Goal: Transaction & Acquisition: Book appointment/travel/reservation

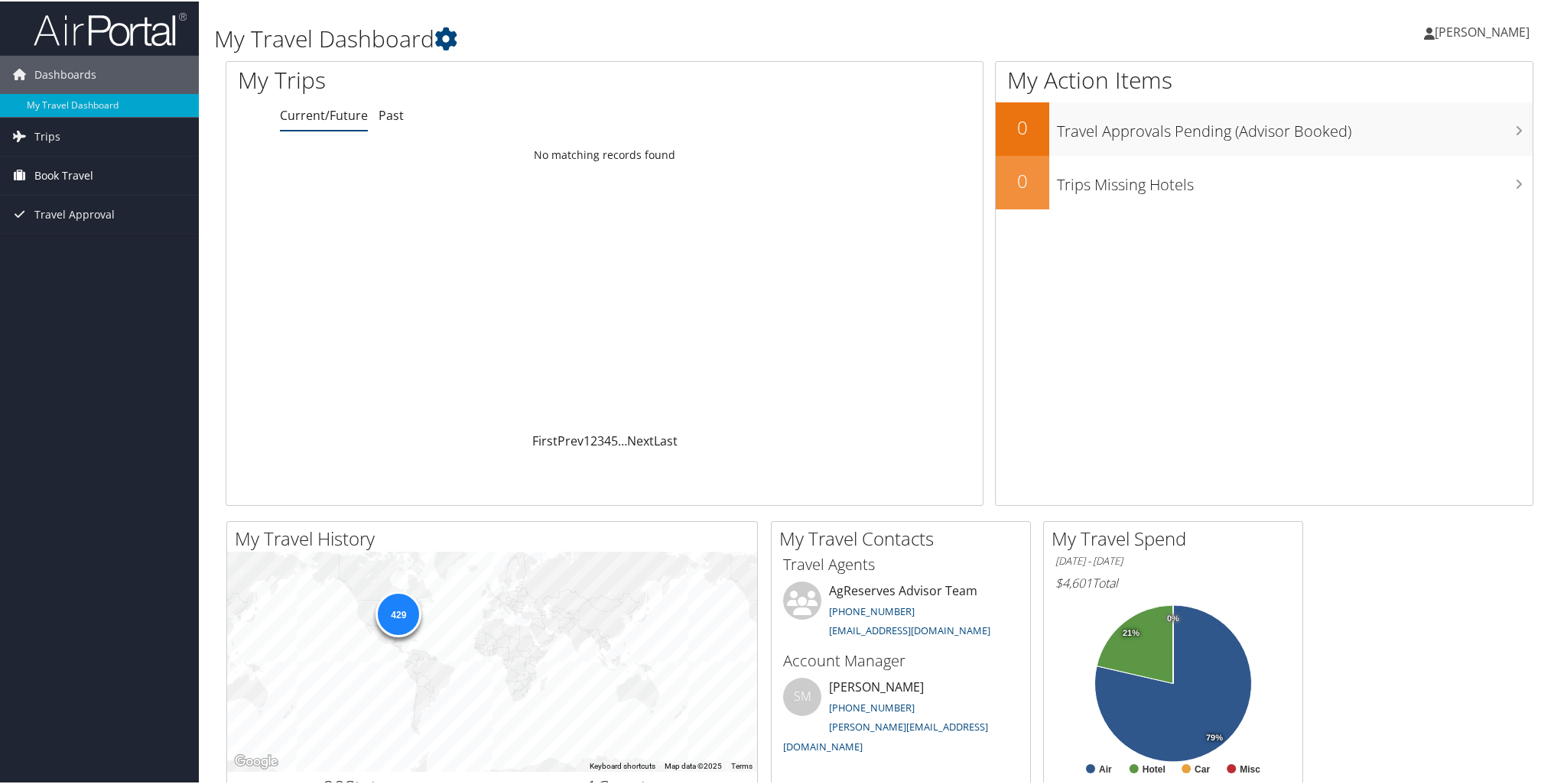
click at [73, 170] on span "Book Travel" at bounding box center [63, 175] width 59 height 39
click at [67, 248] on link "Book/Manage Online Trips" at bounding box center [99, 250] width 199 height 23
